Goal: Check status: Check status

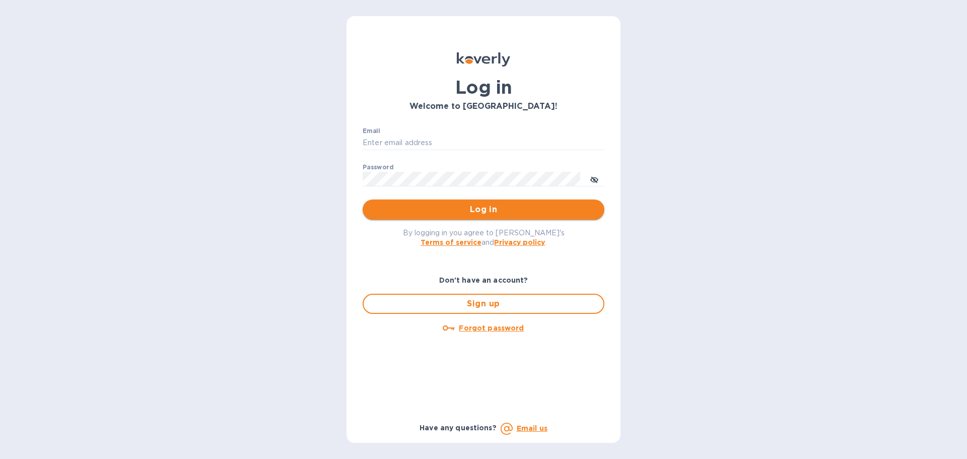
type input "[EMAIL_ADDRESS][DOMAIN_NAME]"
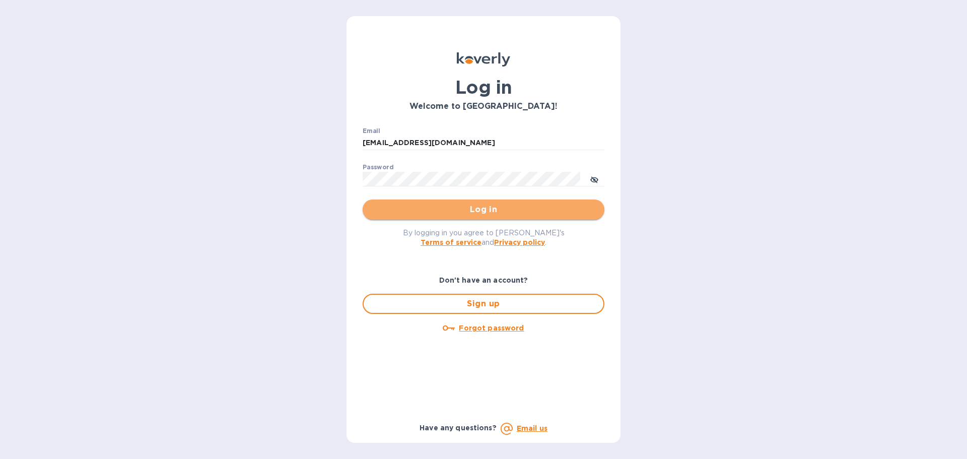
click at [499, 207] on span "Log in" at bounding box center [484, 209] width 226 height 12
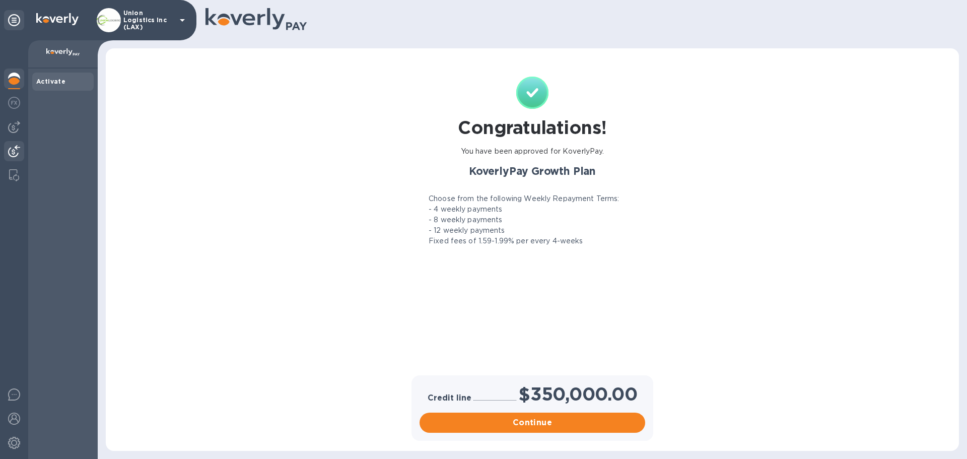
click at [12, 147] on img at bounding box center [14, 151] width 12 height 12
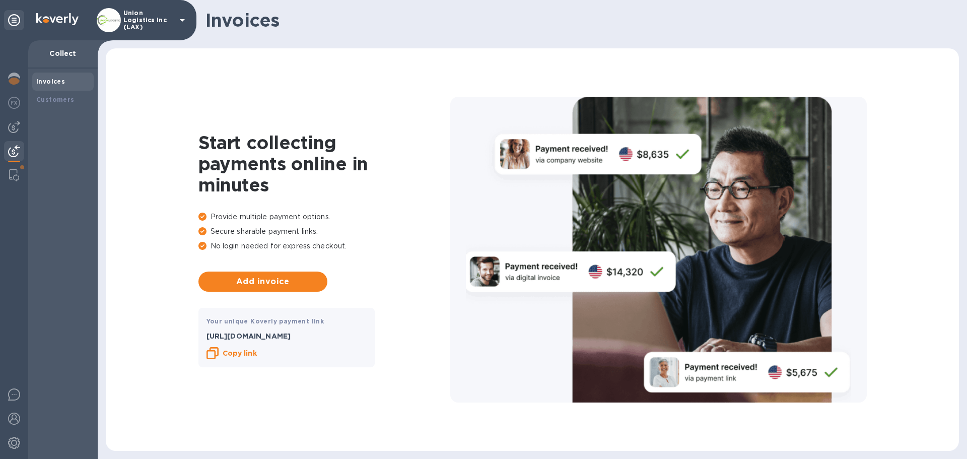
click at [153, 18] on p "Union Logistics Inc (LAX)" at bounding box center [148, 20] width 50 height 21
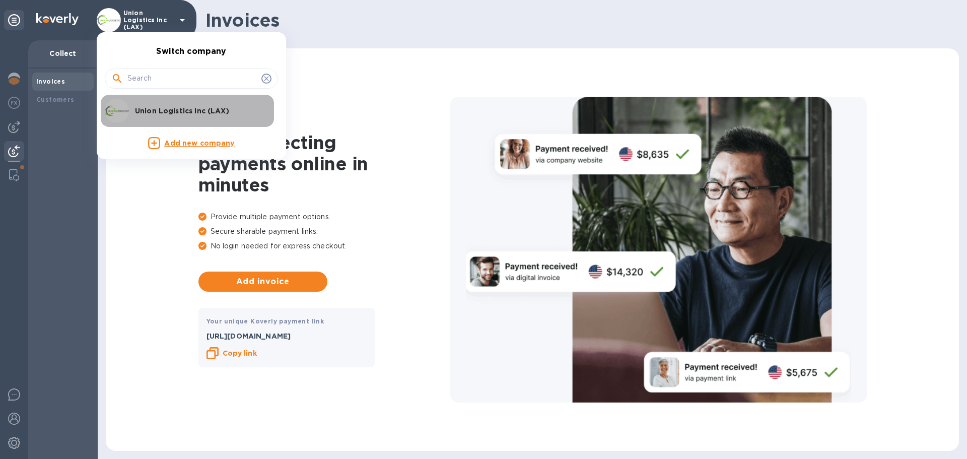
click at [135, 106] on p "Union Logistics Inc (LAX)" at bounding box center [198, 111] width 127 height 10
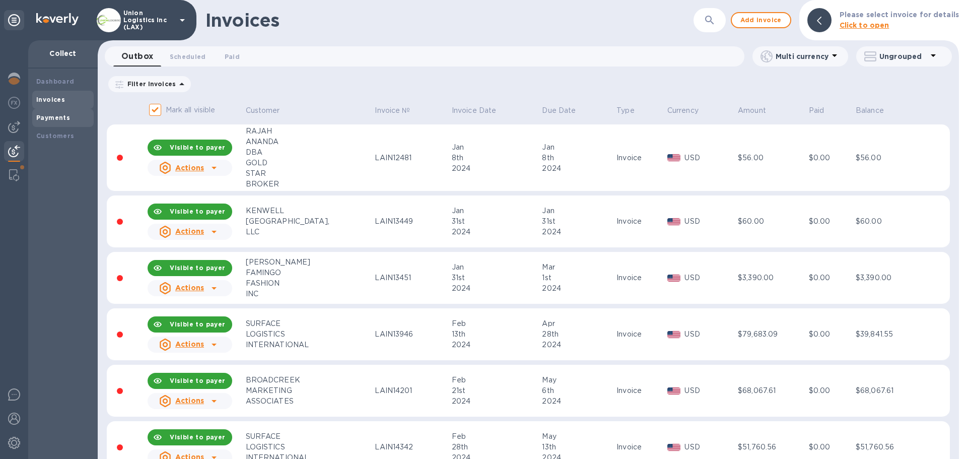
click at [56, 121] on b "Payments" at bounding box center [53, 118] width 34 height 8
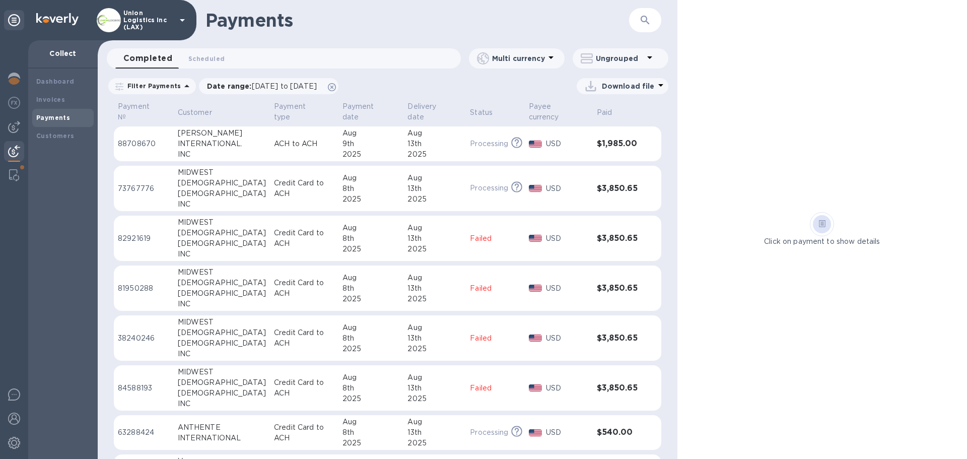
click at [253, 193] on td "MIDWEST [DEMOGRAPHIC_DATA] [DEMOGRAPHIC_DATA] INC" at bounding box center [222, 189] width 96 height 46
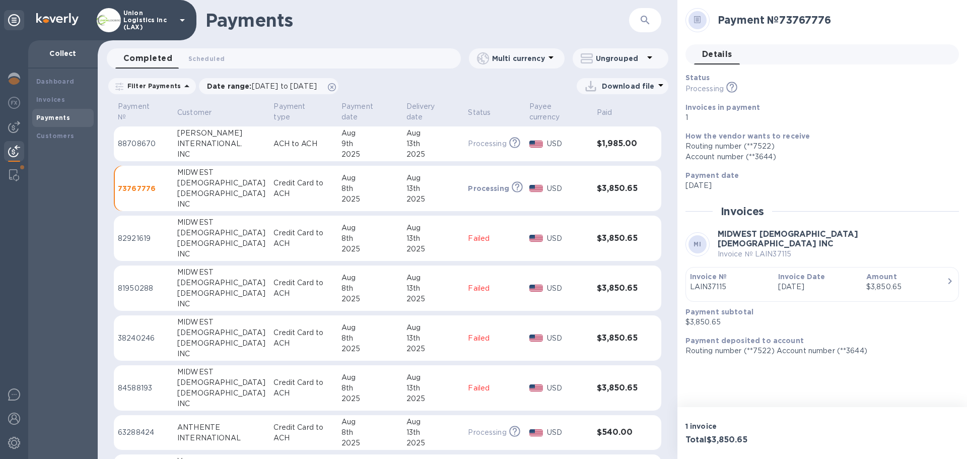
click at [308, 144] on p "ACH to ACH" at bounding box center [302, 143] width 59 height 11
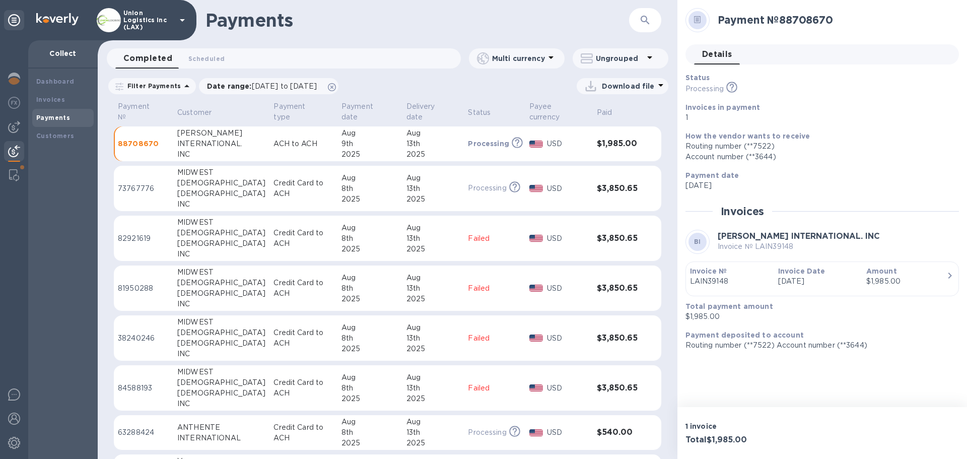
click at [337, 188] on td "[DATE]" at bounding box center [369, 189] width 65 height 46
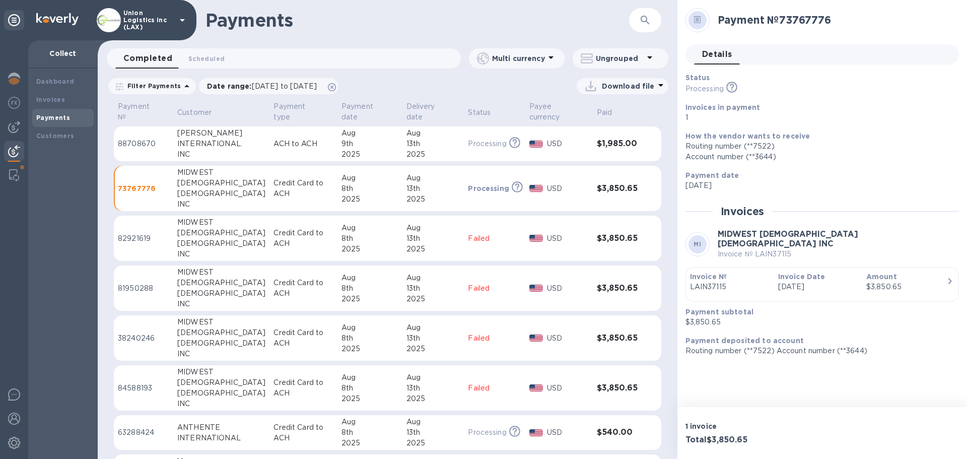
click at [318, 151] on td "ACH to ACH" at bounding box center [302, 143] width 67 height 35
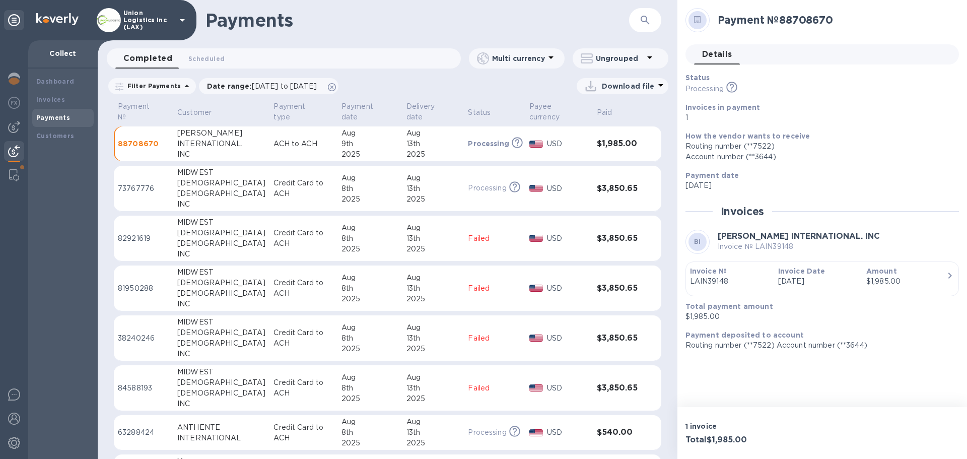
click at [179, 191] on div "[DEMOGRAPHIC_DATA]" at bounding box center [221, 193] width 88 height 11
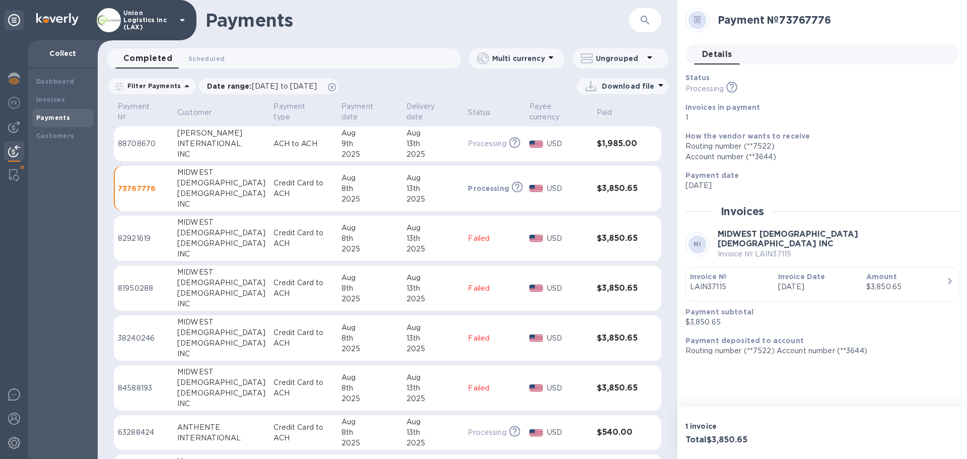
click at [295, 141] on p "ACH to ACH" at bounding box center [302, 143] width 59 height 11
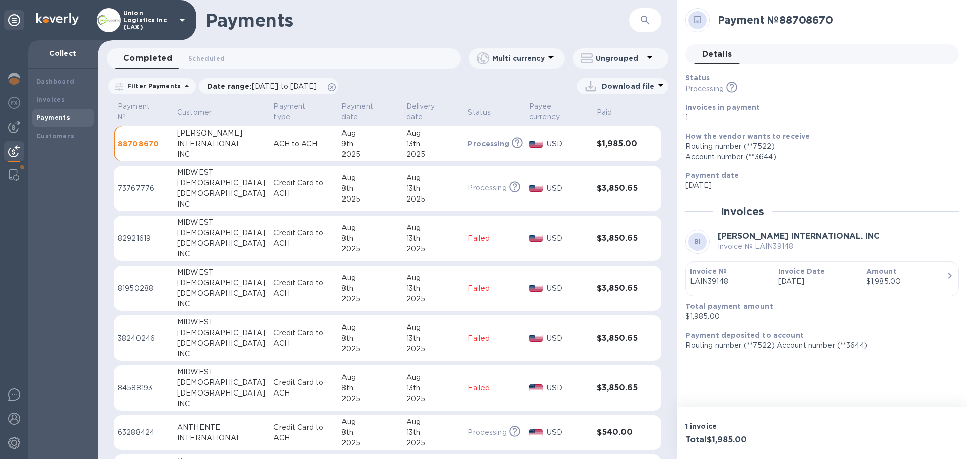
click at [293, 140] on p "ACH to ACH" at bounding box center [302, 143] width 59 height 11
click at [220, 193] on div "[DEMOGRAPHIC_DATA]" at bounding box center [221, 193] width 88 height 11
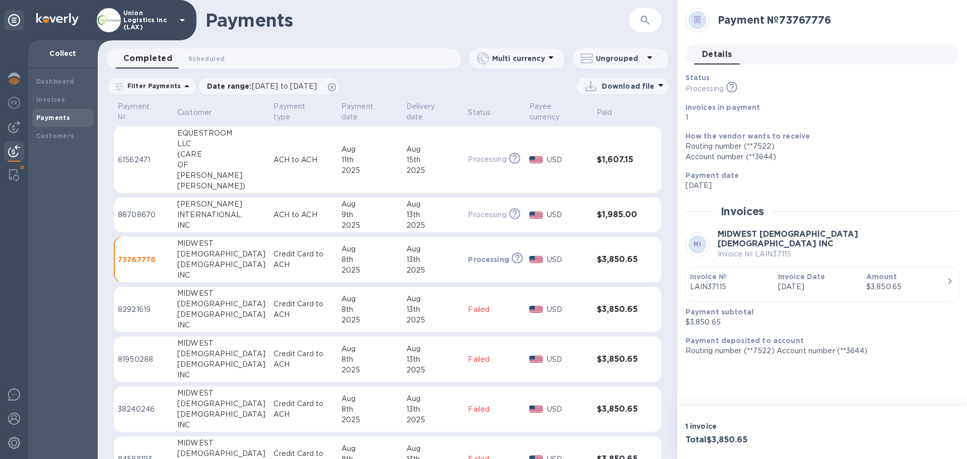
click at [239, 184] on div "[PERSON_NAME])" at bounding box center [221, 186] width 88 height 11
